Goal: Find specific page/section: Find specific page/section

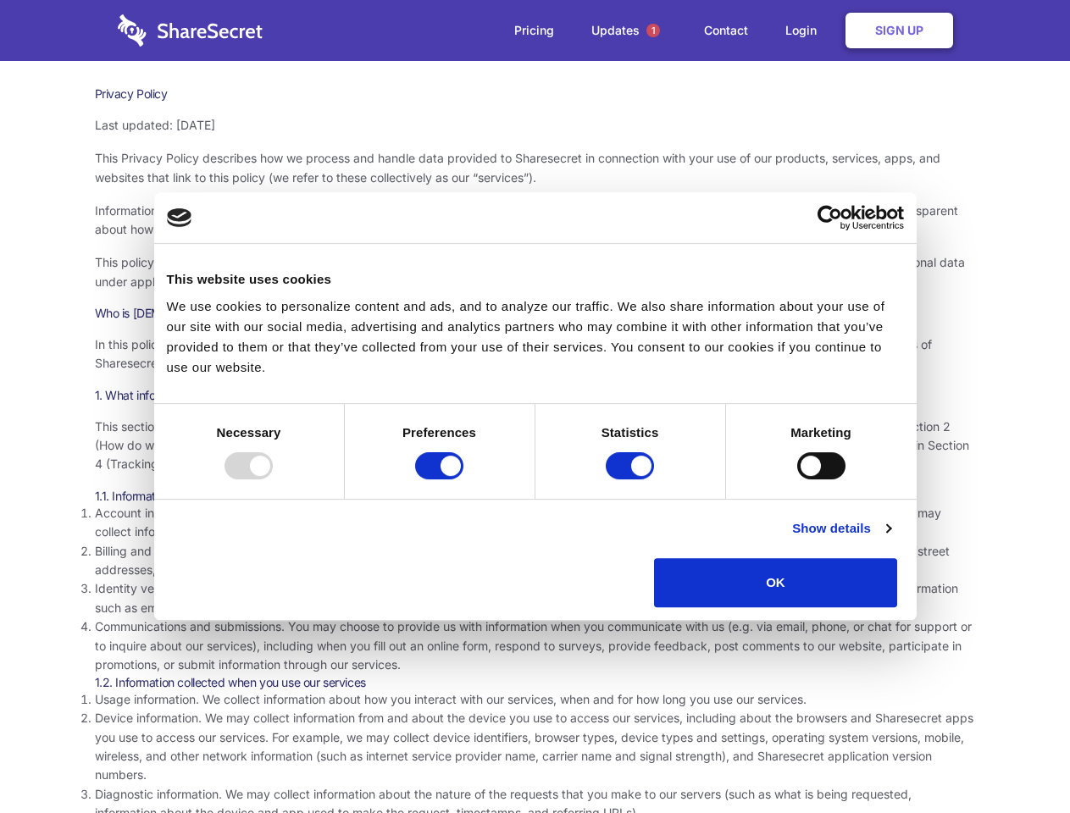
click at [273, 480] on div at bounding box center [249, 465] width 48 height 27
click at [463, 480] on input "Preferences" at bounding box center [439, 465] width 48 height 27
checkbox input "false"
click at [632, 480] on input "Statistics" at bounding box center [630, 465] width 48 height 27
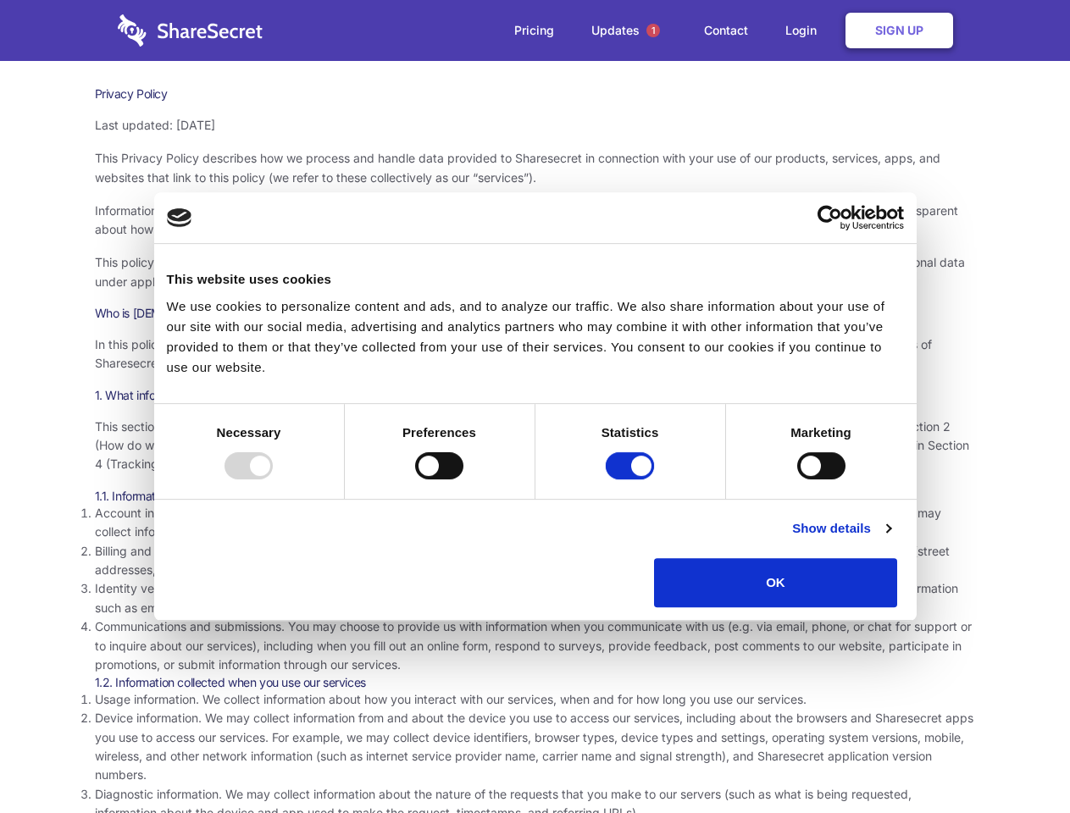
checkbox input "false"
click at [797, 480] on input "Marketing" at bounding box center [821, 465] width 48 height 27
checkbox input "true"
click at [890, 539] on link "Show details" at bounding box center [841, 528] width 98 height 20
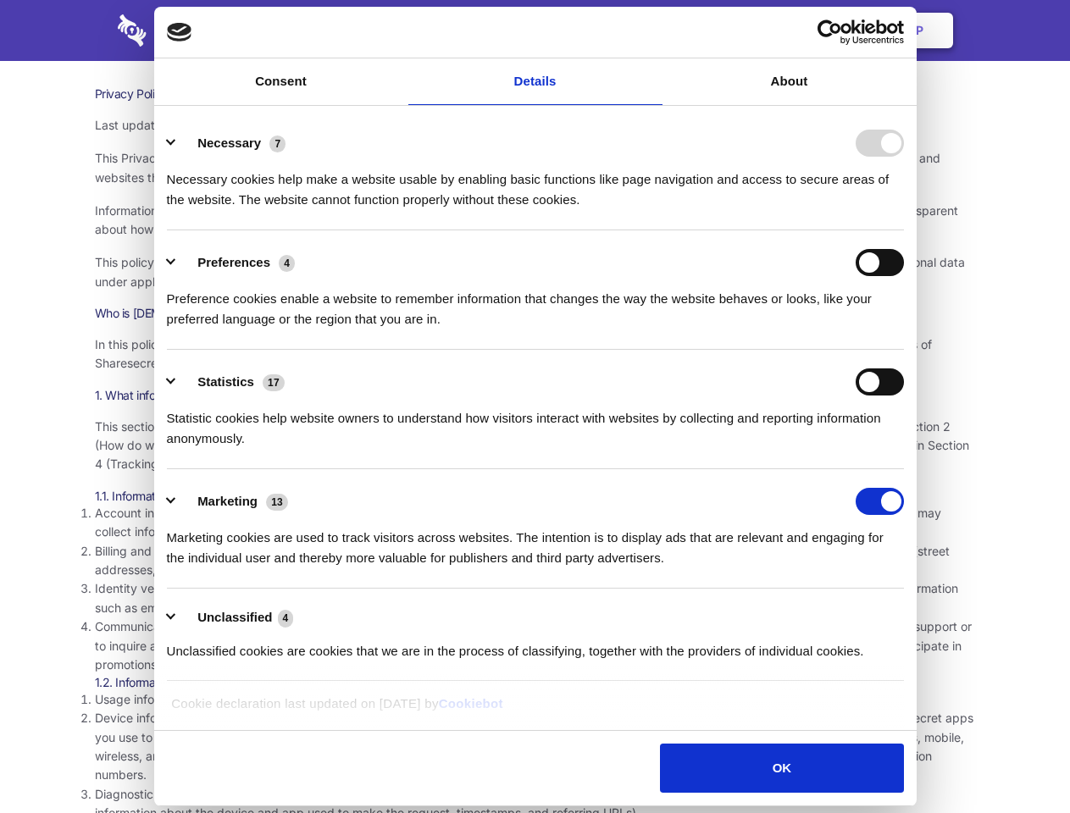
click at [904, 330] on div "Preference cookies enable a website to remember information that changes the wa…" at bounding box center [535, 302] width 737 height 53
click at [652, 30] on span "1" at bounding box center [653, 31] width 14 height 14
